Goal: Transaction & Acquisition: Obtain resource

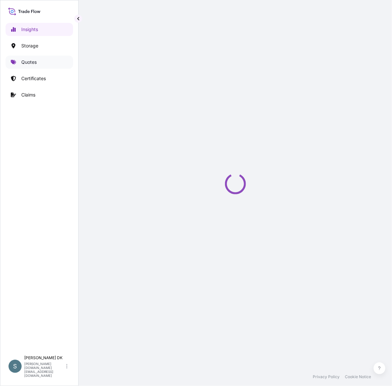
click at [17, 62] on link "Quotes" at bounding box center [39, 62] width 67 height 13
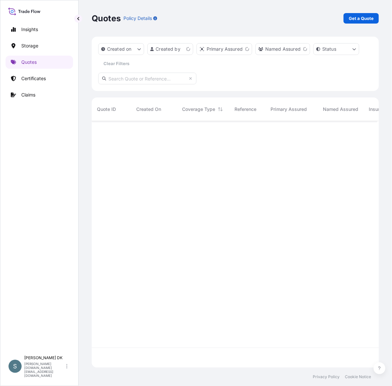
scroll to position [240, 279]
click at [361, 20] on p "Get a Quote" at bounding box center [360, 18] width 25 height 7
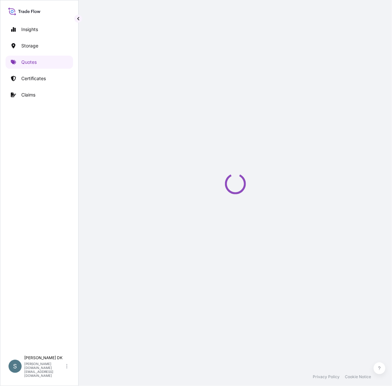
select select "Water"
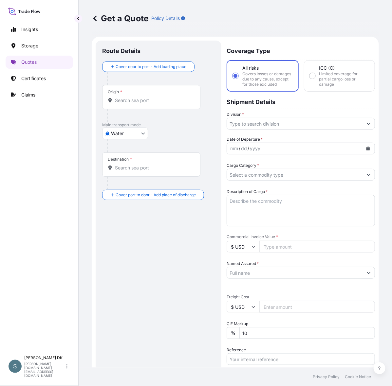
scroll to position [11, 0]
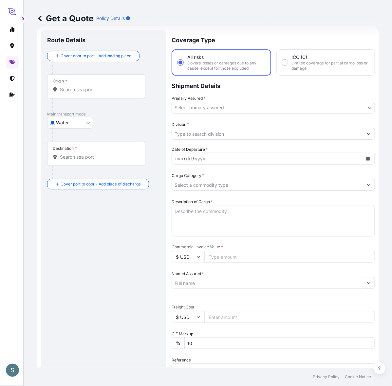
click at [99, 93] on input "Origin *" at bounding box center [98, 89] width 77 height 7
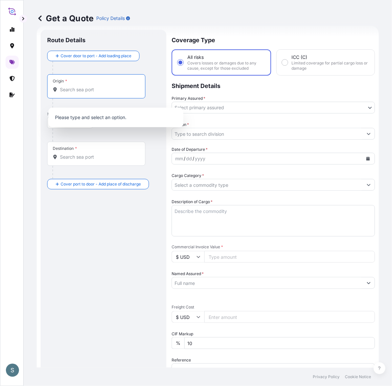
paste input "[GEOGRAPHIC_DATA], [GEOGRAPHIC_DATA]"
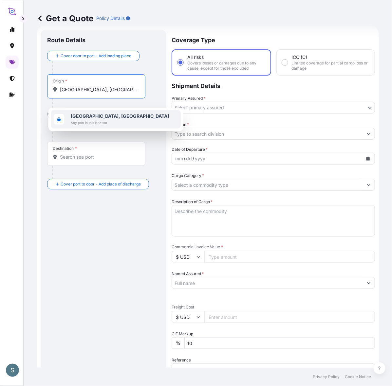
click at [105, 123] on span "Any port in this location" at bounding box center [120, 122] width 98 height 7
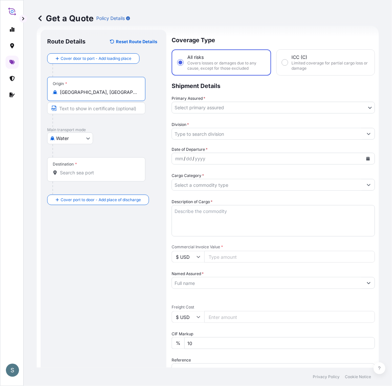
type input "[GEOGRAPHIC_DATA], [GEOGRAPHIC_DATA]"
click at [69, 176] on input "Destination *" at bounding box center [98, 172] width 77 height 7
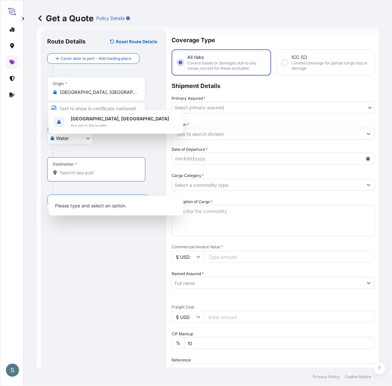
paste input "[GEOGRAPHIC_DATA], [GEOGRAPHIC_DATA]"
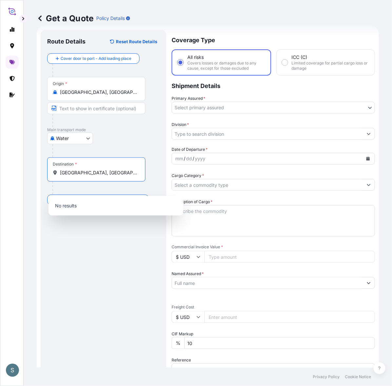
click at [107, 176] on input "[GEOGRAPHIC_DATA], [GEOGRAPHIC_DATA]" at bounding box center [98, 172] width 77 height 7
click at [98, 176] on input "[GEOGRAPHIC_DATA], [GEOGRAPHIC_DATA]" at bounding box center [98, 172] width 77 height 7
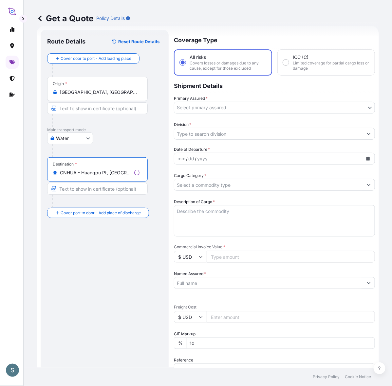
type input "CNHUA - Huangpu Pt, [GEOGRAPHIC_DATA]"
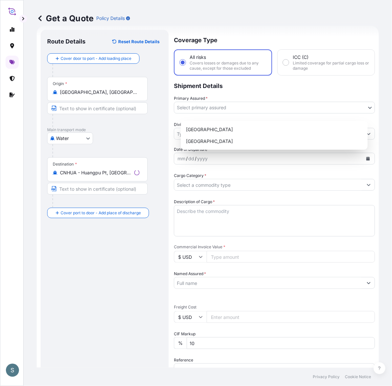
click at [206, 114] on body "3 options available. S Get a Quote Policy Details Route Details Reset Route Det…" at bounding box center [196, 193] width 392 height 386
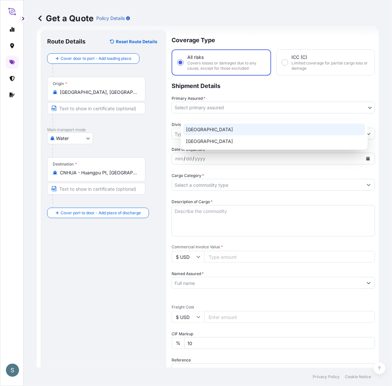
click at [202, 133] on div "[GEOGRAPHIC_DATA]" at bounding box center [274, 130] width 182 height 12
select select "31589"
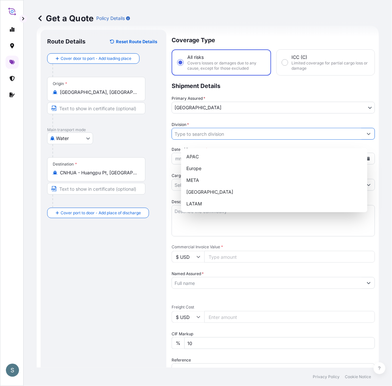
click at [207, 140] on input "Division *" at bounding box center [267, 134] width 191 height 12
click at [206, 171] on div "Europe" at bounding box center [274, 169] width 181 height 12
type input "Europe"
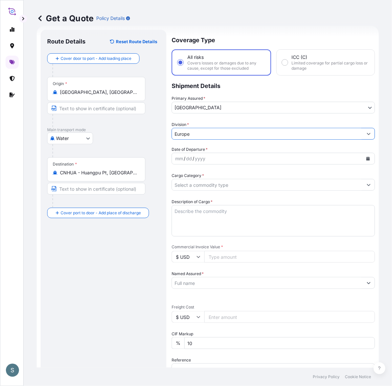
click at [362, 164] on button "Calendar" at bounding box center [367, 158] width 10 height 10
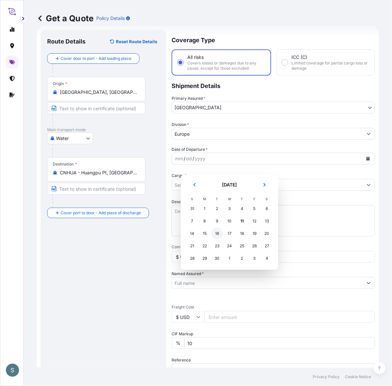
click at [223, 234] on div "16" at bounding box center [217, 234] width 12 height 12
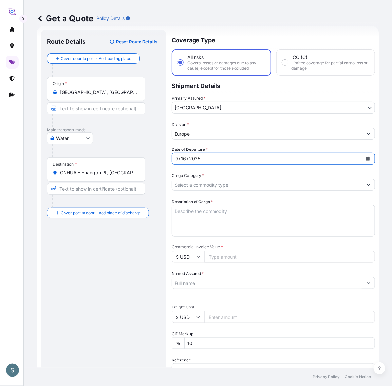
click at [133, 254] on div "Route Details Reset Route Details Cover door to port - Add loading place Place …" at bounding box center [103, 266] width 113 height 460
click at [207, 191] on input "Cargo Category *" at bounding box center [267, 185] width 191 height 12
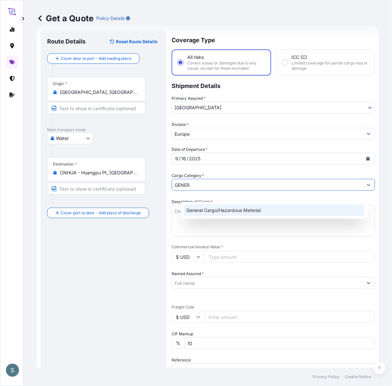
click at [206, 210] on div "General Cargo/Hazardous Material" at bounding box center [274, 210] width 181 height 12
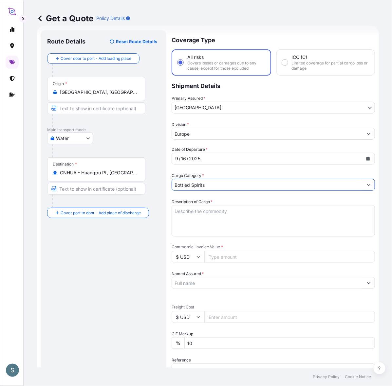
click at [349, 191] on input "Bottled Spirits" at bounding box center [267, 185] width 191 height 12
drag, startPoint x: 248, startPoint y: 194, endPoint x: 156, endPoint y: 194, distance: 91.9
click at [156, 194] on form "Route Details Reset Route Details Cover door to port - Add loading place Place …" at bounding box center [208, 266] width 342 height 481
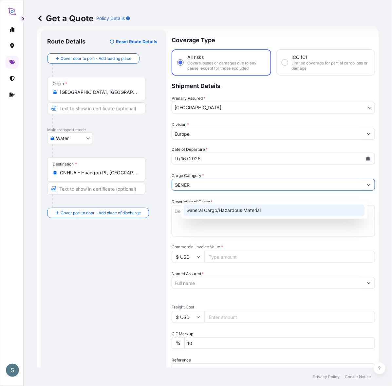
click at [225, 214] on div "General Cargo/Hazardous Material" at bounding box center [274, 210] width 181 height 12
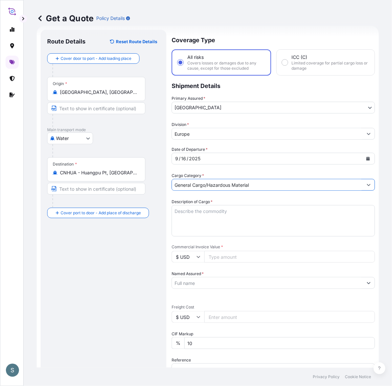
type input "General Cargo/Hazardous Material"
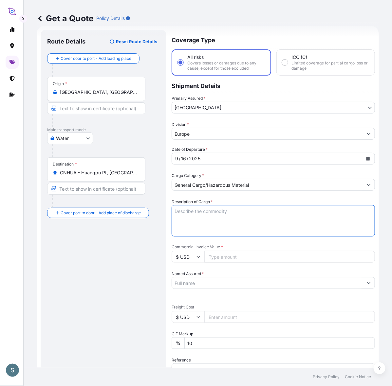
click at [185, 237] on textarea "Description of Cargo *" at bounding box center [272, 220] width 203 height 31
click at [221, 236] on textarea "Description of Cargo *" at bounding box center [272, 220] width 203 height 31
paste textarea "SANAL P+ CHINA, [MEDICAL_DATA], PHARMACEUTICAL QU"
click at [185, 227] on textarea "SANAL P+ CHINA, [MEDICAL_DATA], PHARMACEUTICAL QU" at bounding box center [272, 220] width 203 height 31
click at [326, 225] on textarea "SANAL P+ CHINA, [MEDICAL_DATA], PHARMACEUTICAL QU" at bounding box center [272, 220] width 203 height 31
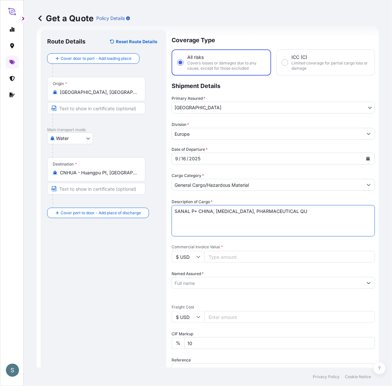
click at [325, 217] on textarea "SANAL P+ CHINA, [MEDICAL_DATA], PHARMACEUTICAL QU" at bounding box center [272, 220] width 203 height 31
type textarea "SANAL P+ CHINA, [MEDICAL_DATA], PHARMACEUTICAL QUALITY"
click at [109, 300] on div "Route Details Reset Route Details Cover door to port - Add loading place Place …" at bounding box center [103, 266] width 113 height 460
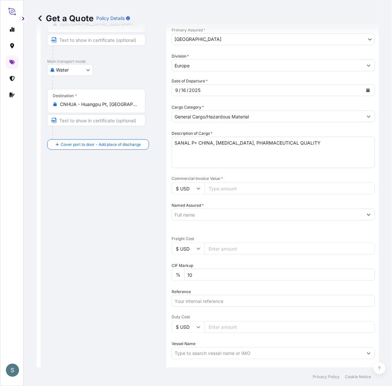
click at [197, 194] on input "$ USD" at bounding box center [187, 189] width 33 height 12
click at [141, 215] on div "Route Details Reset Route Details Cover door to port - Add loading place Place …" at bounding box center [103, 198] width 113 height 460
click at [198, 254] on input "$ USD" at bounding box center [187, 249] width 33 height 12
click at [196, 282] on div "€ EUR" at bounding box center [196, 280] width 27 height 12
type input "€ EUR"
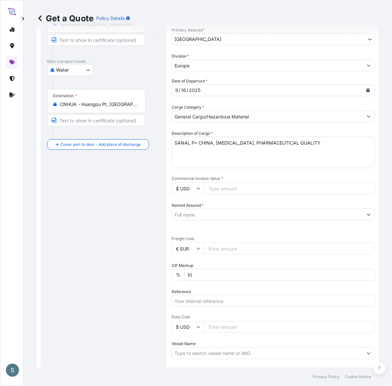
click at [137, 282] on div "Route Details Reset Route Details Cover door to port - Add loading place Place …" at bounding box center [103, 198] width 113 height 460
click at [219, 194] on input "Commercial Invoice Value *" at bounding box center [289, 189] width 170 height 12
paste input "47162.50"
type input "47162.50"
click at [133, 236] on div "Route Details Reset Route Details Cover door to port - Add loading place Place …" at bounding box center [103, 198] width 113 height 460
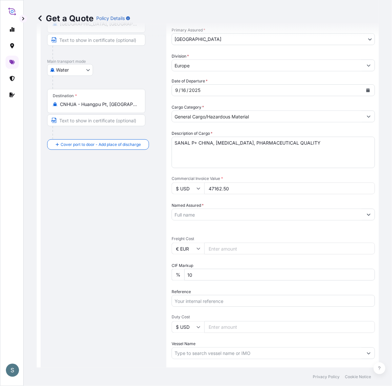
click at [207, 220] on input "Named Assured *" at bounding box center [267, 215] width 191 height 12
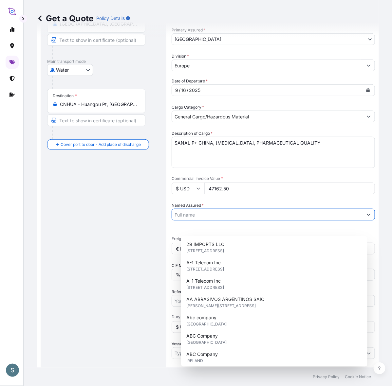
paste input "Mariager Salt Specialties A/S"
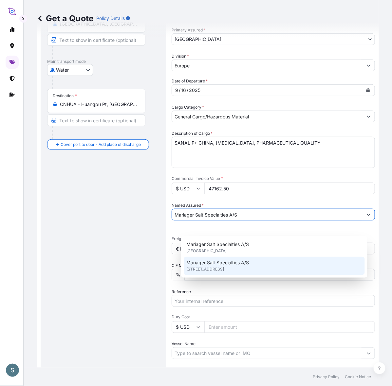
click at [217, 269] on span "[STREET_ADDRESS]" at bounding box center [205, 269] width 38 height 7
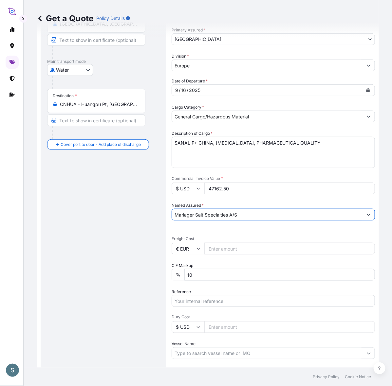
type input "Mariager Salt Specialties A/S"
click at [126, 274] on div "Route Details Reset Route Details Cover door to port - Add loading place Place …" at bounding box center [103, 198] width 113 height 460
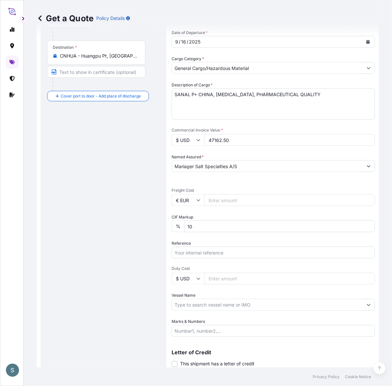
scroll to position [147, 0]
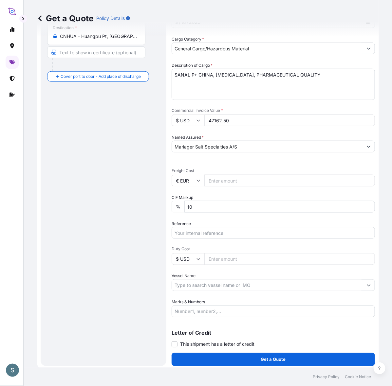
click at [220, 186] on input "Freight Cost" at bounding box center [289, 181] width 170 height 12
paste input "8468.87"
type input "8468.87"
click at [141, 228] on div "Route Details Reset Route Details Cover door to port - Add loading place Place …" at bounding box center [103, 130] width 113 height 460
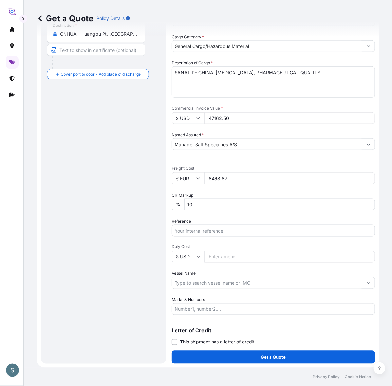
click at [201, 225] on input "Reference" at bounding box center [272, 231] width 203 height 12
paste input "DK1001020066 2527598"
click at [221, 225] on input "DK1001020066 2527598" at bounding box center [272, 231] width 203 height 12
click at [216, 225] on input "DK1001020066-2527598" at bounding box center [272, 231] width 203 height 12
click at [221, 225] on input "DK1001020066 -2527598" at bounding box center [272, 231] width 203 height 12
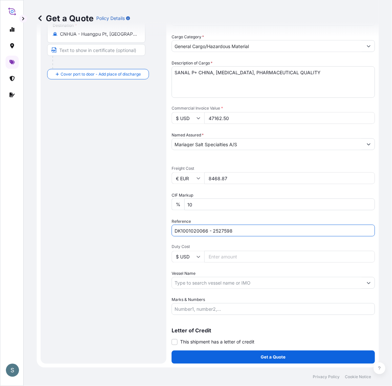
type input "DK1001020066 - 2527598"
click at [106, 255] on div "Route Details Reset Route Details Cover door to port - Add loading place Place …" at bounding box center [103, 128] width 113 height 460
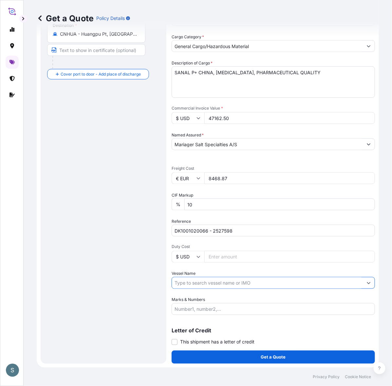
click at [201, 277] on input "Vessel Name" at bounding box center [267, 283] width 191 height 12
paste input "[PERSON_NAME] MAERSK"
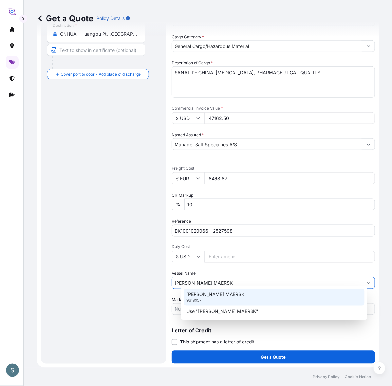
click at [209, 300] on div "[PERSON_NAME] MAERSK 9619957" at bounding box center [274, 297] width 181 height 17
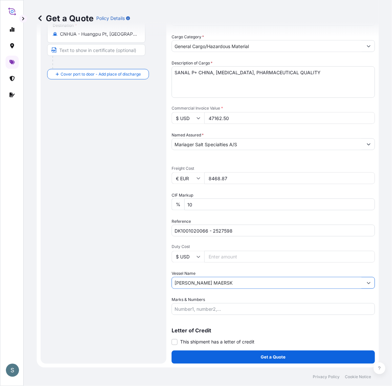
type input "[PERSON_NAME] MAERSK"
click at [143, 298] on div "Route Details Reset Route Details Cover door to port - Add loading place Place …" at bounding box center [103, 128] width 113 height 460
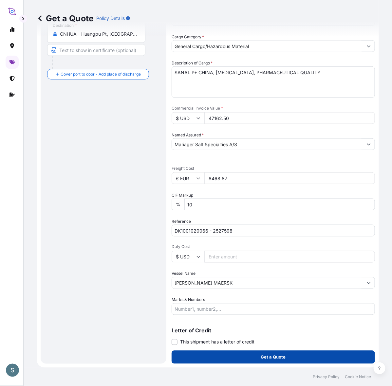
click at [264, 361] on button "Get a Quote" at bounding box center [272, 357] width 203 height 13
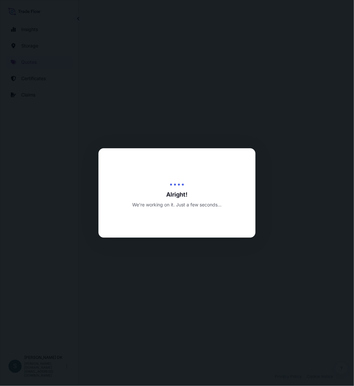
select select "Water"
select select "31589"
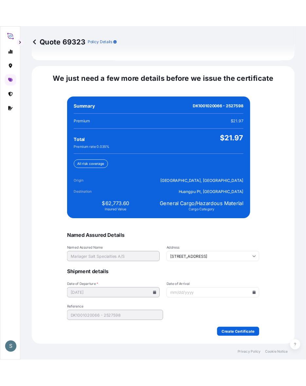
scroll to position [1566, 0]
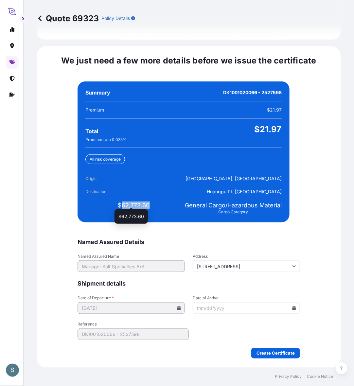
drag, startPoint x: 120, startPoint y: 201, endPoint x: 146, endPoint y: 203, distance: 26.2
click at [146, 203] on span "$62,773.60" at bounding box center [134, 205] width 32 height 8
copy span "62,773.60"
click at [126, 203] on span "$62,773.60" at bounding box center [134, 205] width 32 height 8
click at [294, 307] on input "Date of Arrival" at bounding box center [246, 308] width 107 height 12
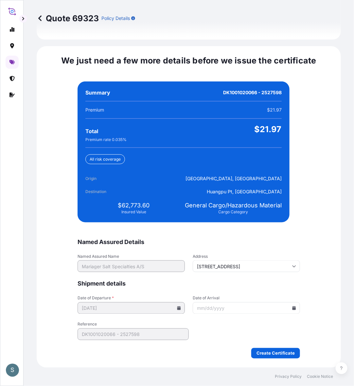
click at [292, 307] on icon at bounding box center [294, 308] width 4 height 4
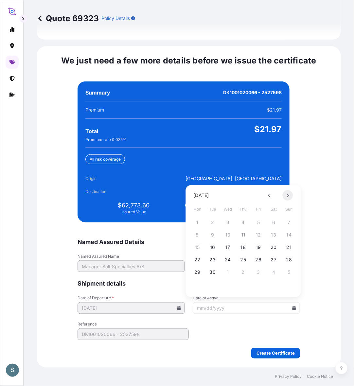
click at [289, 192] on button at bounding box center [288, 195] width 10 height 10
click at [290, 237] on button "9" at bounding box center [289, 235] width 10 height 10
type input "[DATE]"
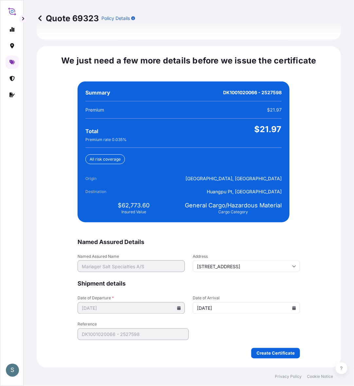
click at [214, 325] on form "Named Assured Details Named Assured Name Mariager Salt Specialties A/S Address …" at bounding box center [189, 298] width 222 height 120
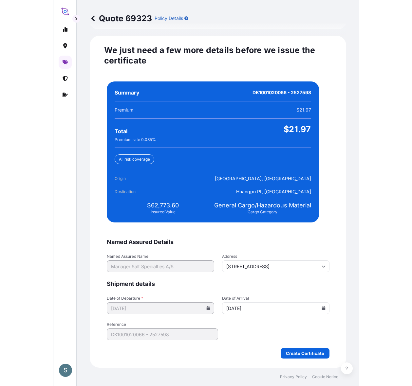
scroll to position [1581, 0]
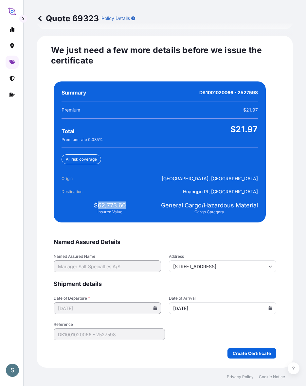
drag, startPoint x: 96, startPoint y: 237, endPoint x: 128, endPoint y: 237, distance: 31.1
click at [128, 215] on div "$62,773.60 Insured Value" at bounding box center [109, 207] width 97 height 13
copy span "62,773.60"
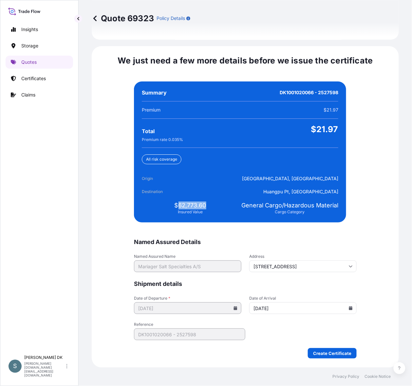
scroll to position [1566, 0]
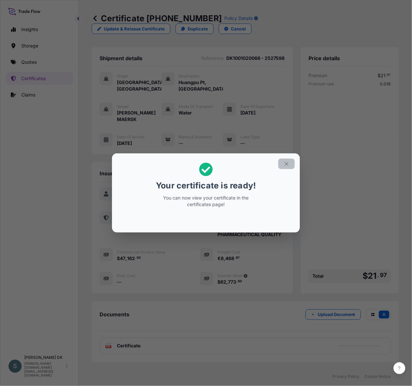
click at [289, 165] on icon "button" at bounding box center [286, 164] width 6 height 6
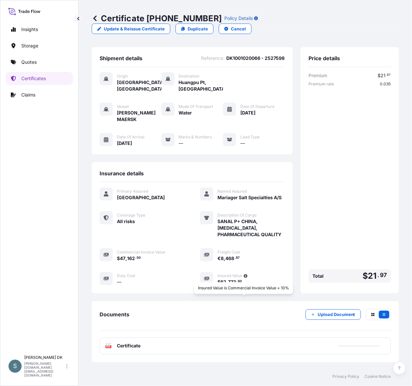
scroll to position [65, 0]
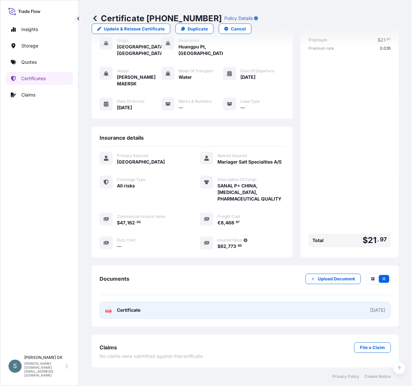
click at [127, 311] on link "PDF Certificate [DATE]" at bounding box center [244, 310] width 291 height 17
